Goal: Information Seeking & Learning: Learn about a topic

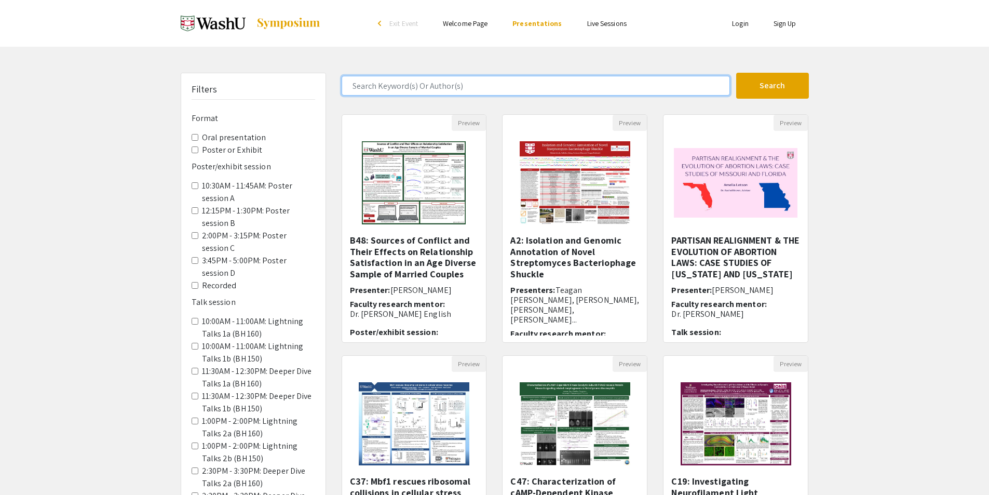
click at [477, 87] on input "Search Keyword(s) Or Author(s)" at bounding box center [536, 86] width 388 height 20
click at [458, 86] on input "Search Keyword(s) Or Author(s)" at bounding box center [536, 86] width 388 height 20
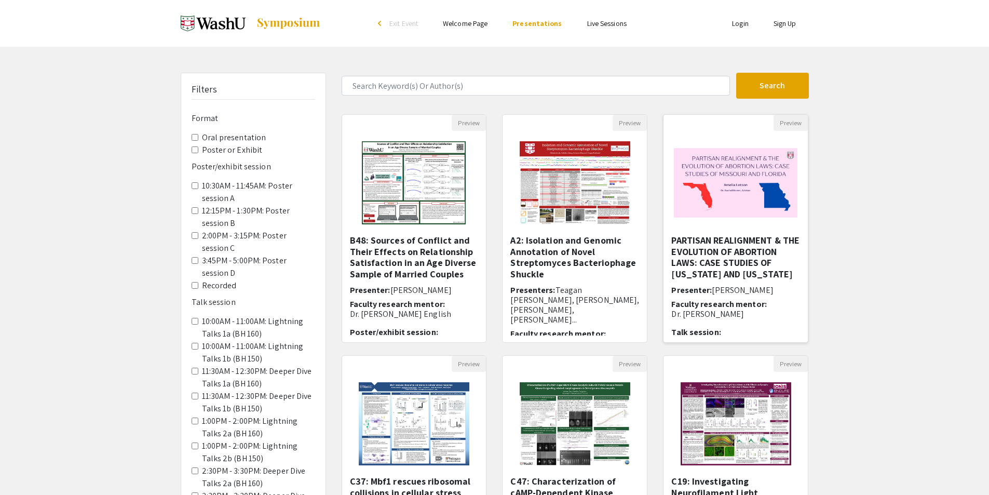
click at [750, 202] on img at bounding box center [735, 183] width 144 height 90
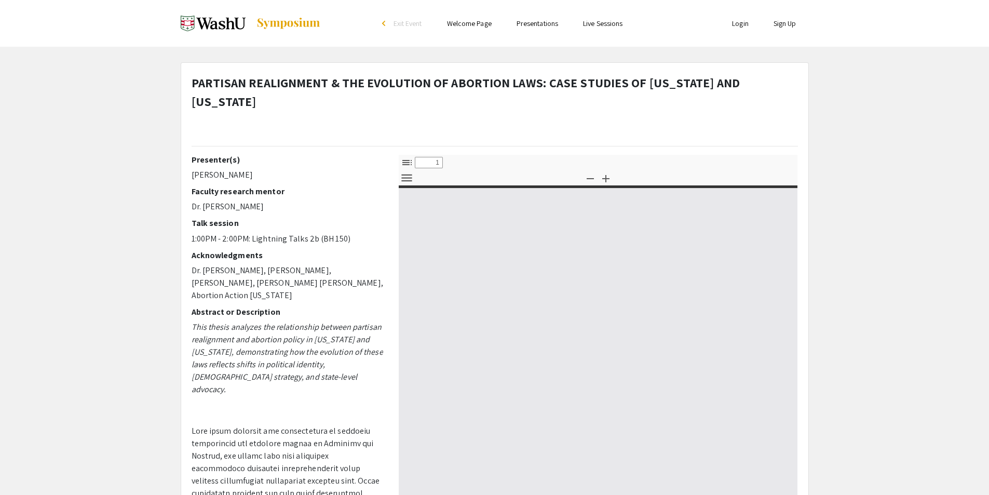
select select "custom"
type input "0"
select select "custom"
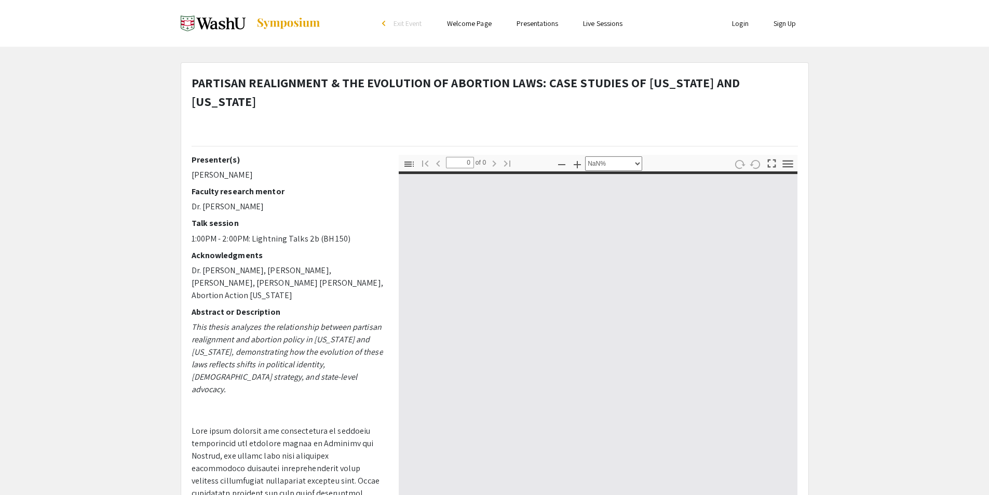
type input "1"
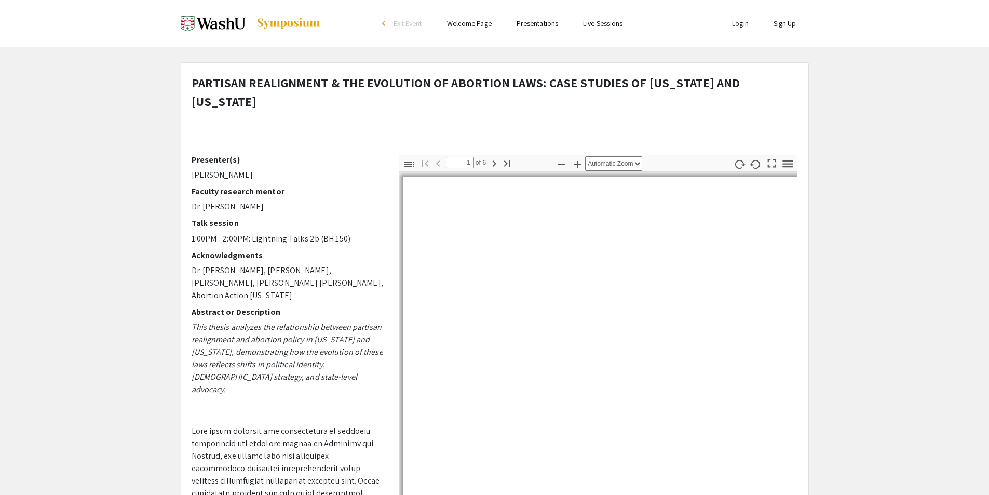
select select "auto"
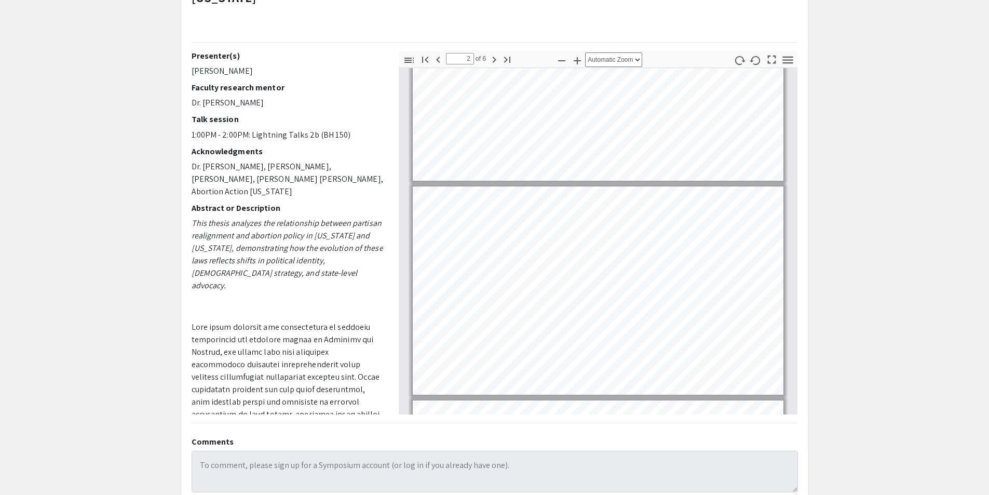
scroll to position [244, 0]
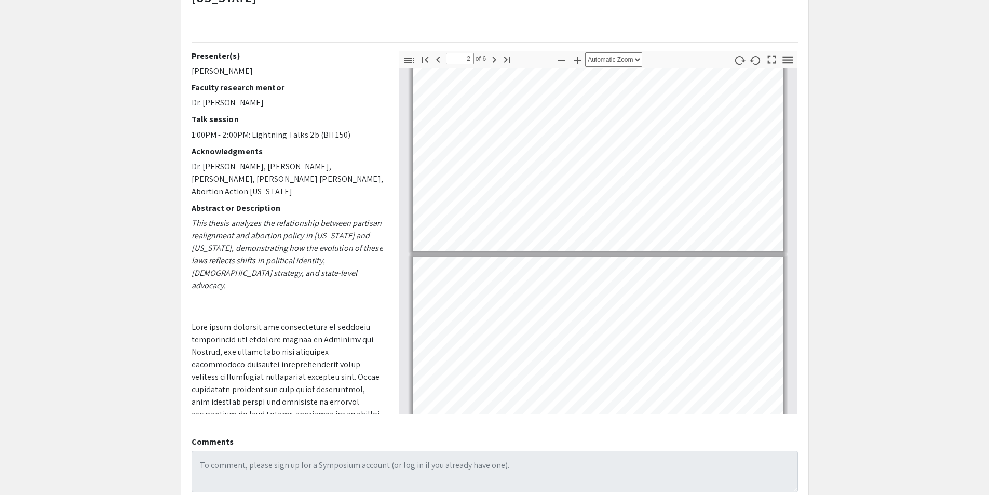
type input "1"
